Goal: Transaction & Acquisition: Book appointment/travel/reservation

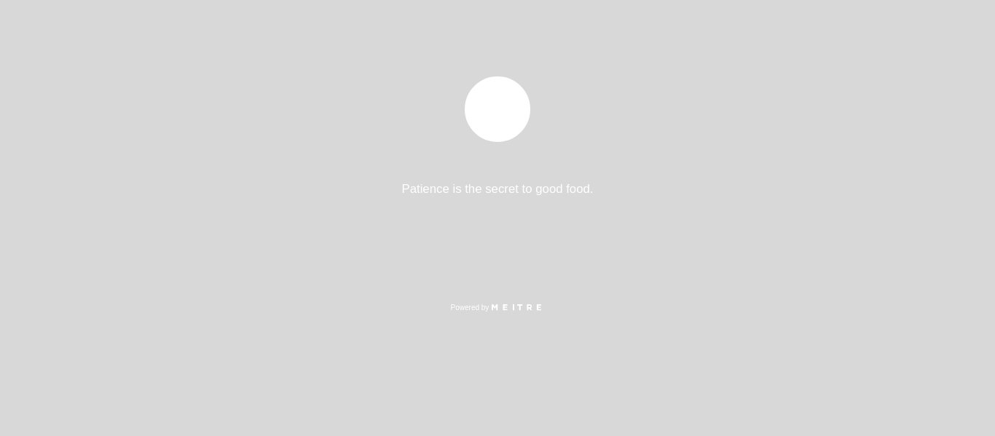
select select "es"
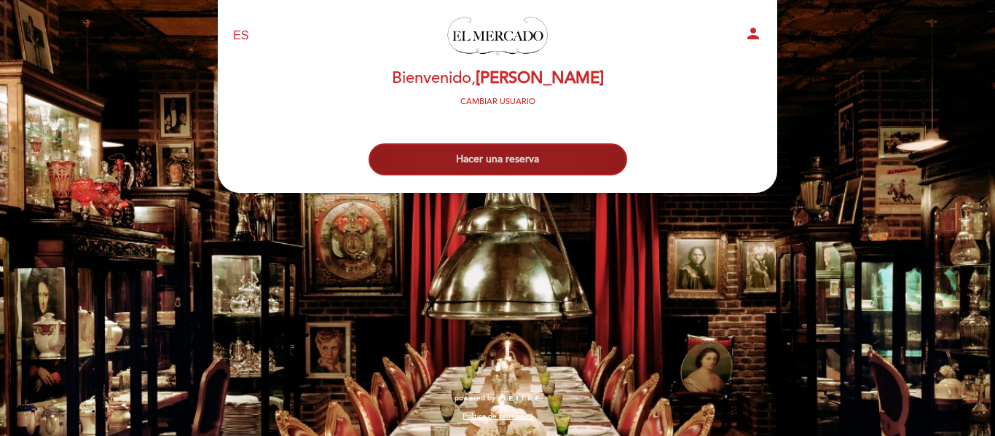
click at [565, 171] on button "Hacer una reserva" at bounding box center [497, 159] width 258 height 32
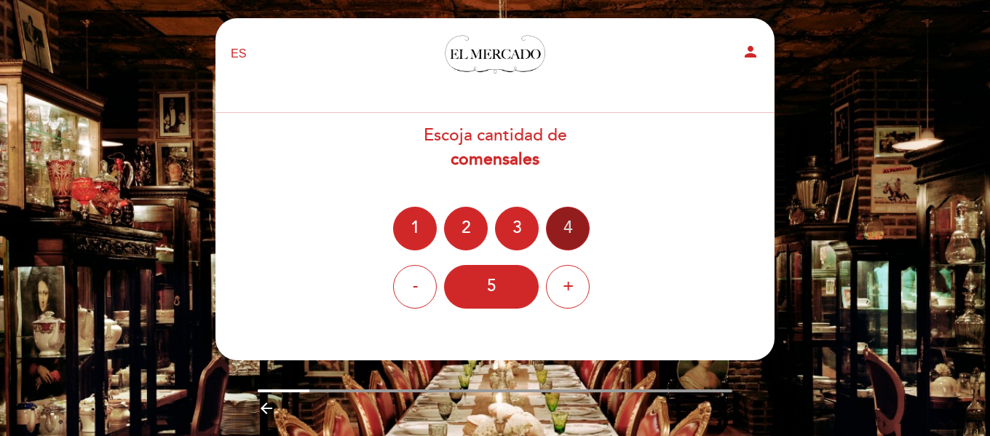
click at [553, 234] on div "4" at bounding box center [568, 229] width 44 height 44
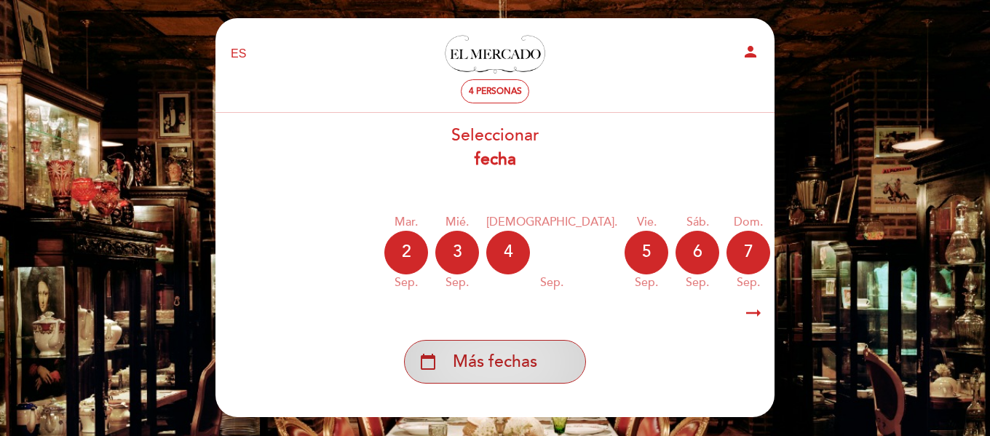
click at [507, 350] on div "calendar_today Más fechas" at bounding box center [495, 362] width 182 height 44
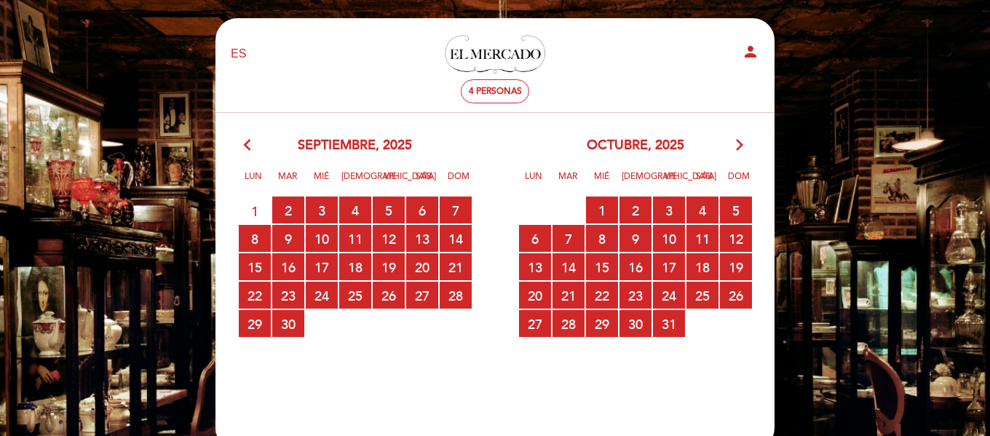
click at [740, 143] on icon "arrow_forward_ios" at bounding box center [739, 145] width 13 height 19
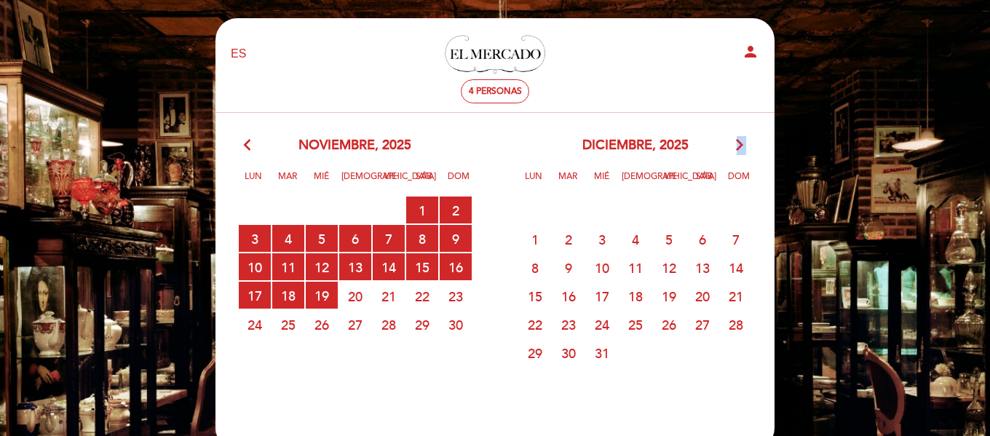
click at [740, 143] on icon "arrow_forward_ios" at bounding box center [739, 145] width 13 height 19
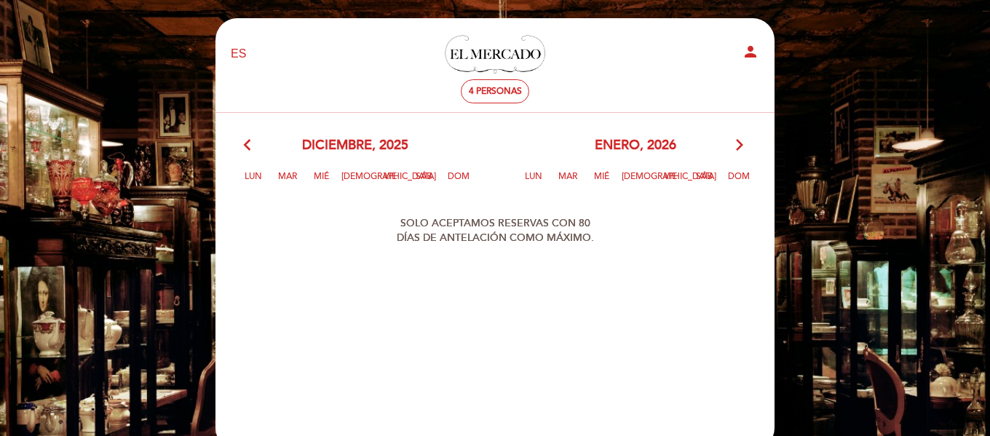
click at [617, 9] on div "EN ES PT El Mercado person 4 personas [GEOGRAPHIC_DATA] [PERSON_NAME] Cambiar u…" at bounding box center [495, 284] width 581 height 569
